Goal: Check status

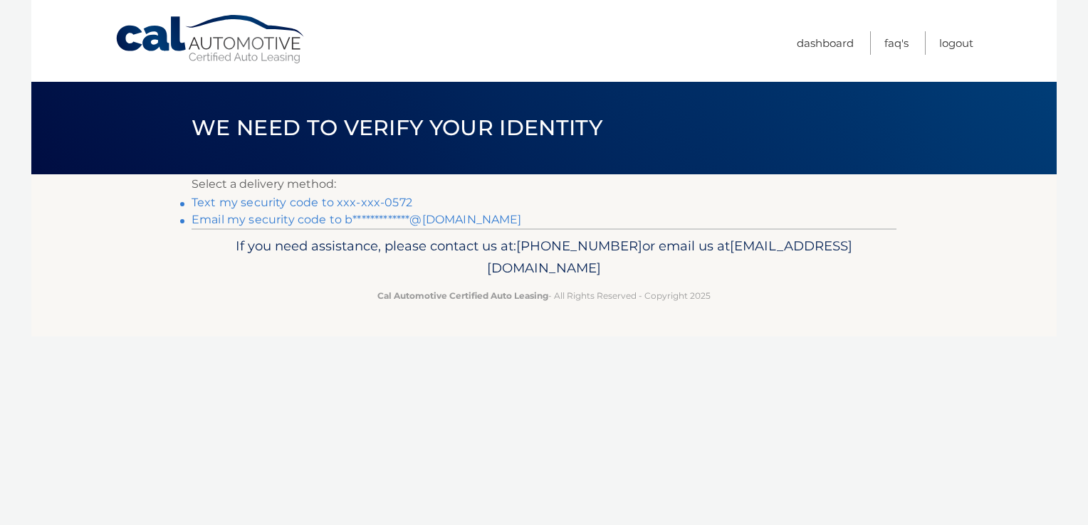
click at [303, 198] on link "Text my security code to xxx-xxx-0572" at bounding box center [301, 203] width 221 height 14
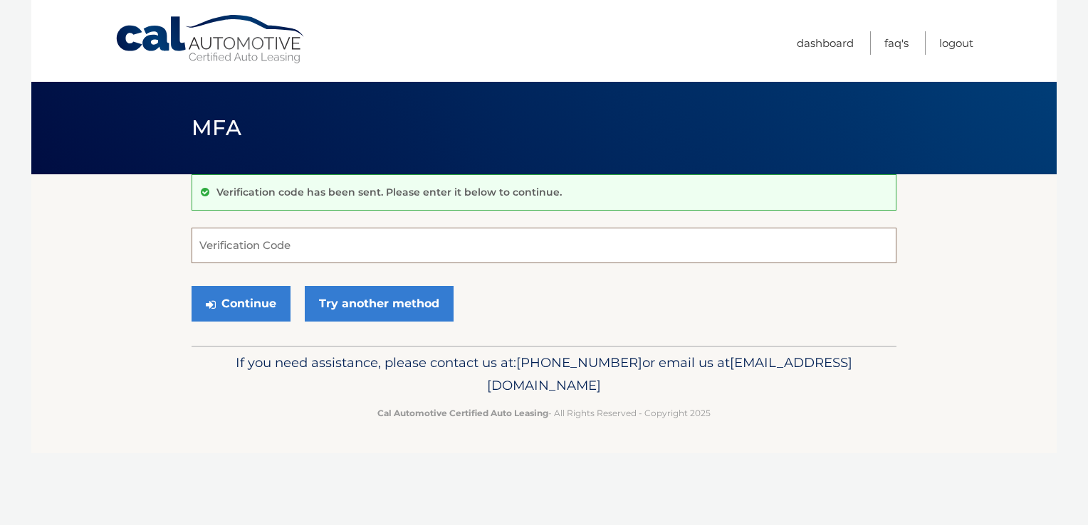
click at [277, 233] on input "Verification Code" at bounding box center [543, 246] width 705 height 36
type input "349885"
click at [241, 303] on button "Continue" at bounding box center [240, 304] width 99 height 36
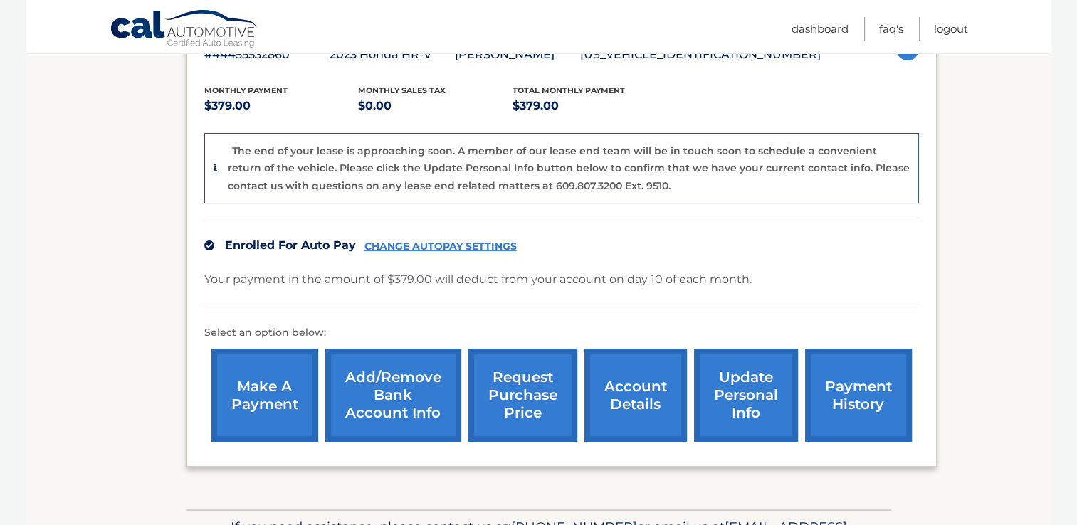
scroll to position [369, 0]
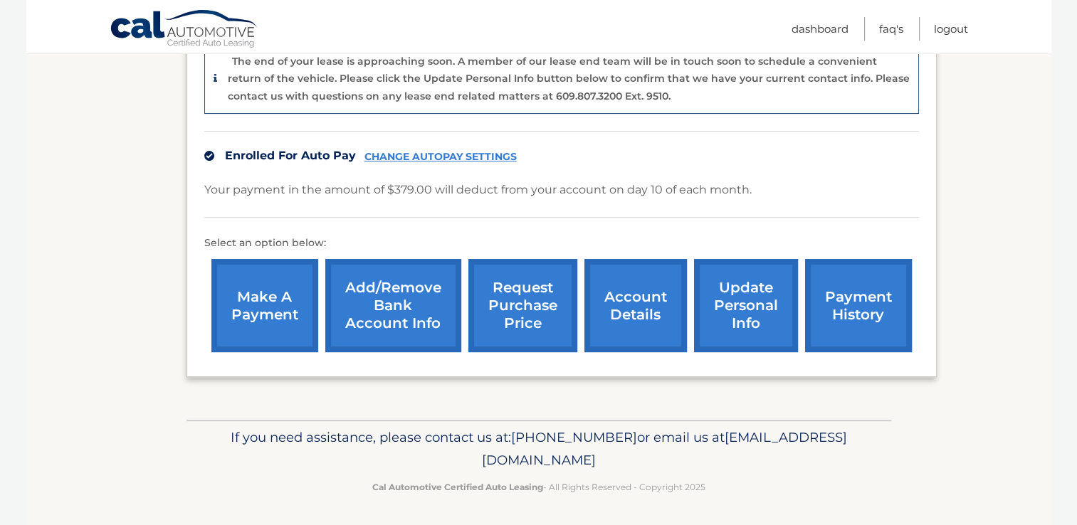
click at [636, 303] on link "account details" at bounding box center [635, 305] width 102 height 93
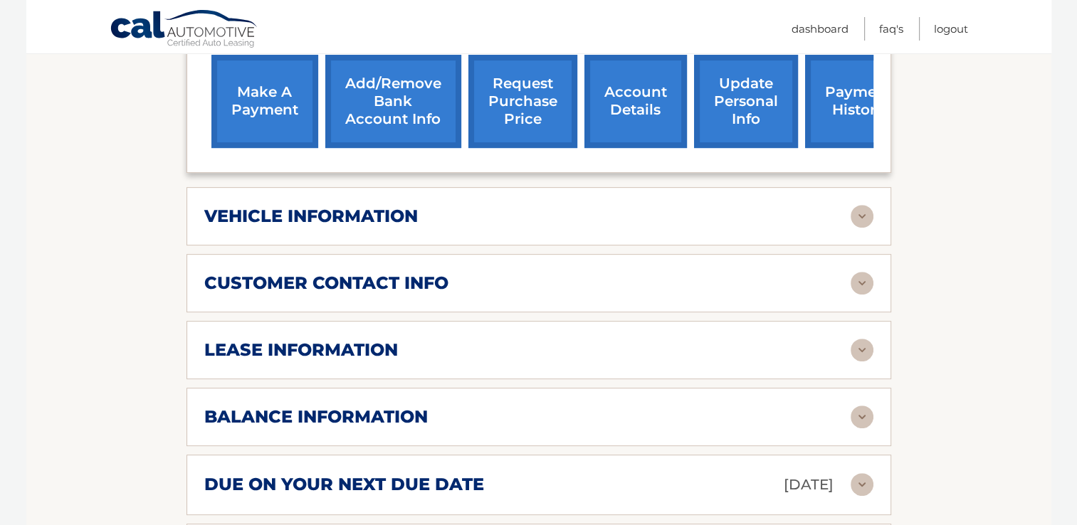
scroll to position [504, 0]
click at [364, 358] on div "lease information" at bounding box center [538, 350] width 669 height 23
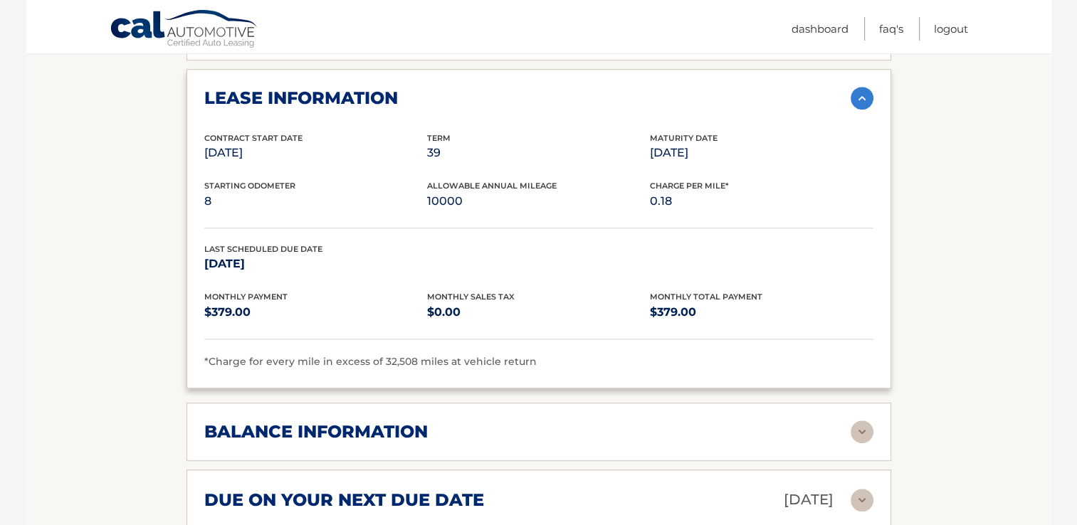
scroll to position [765, 0]
